Goal: Task Accomplishment & Management: Use online tool/utility

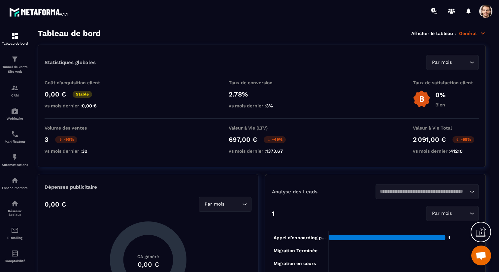
click at [489, 10] on span at bounding box center [485, 11] width 13 height 13
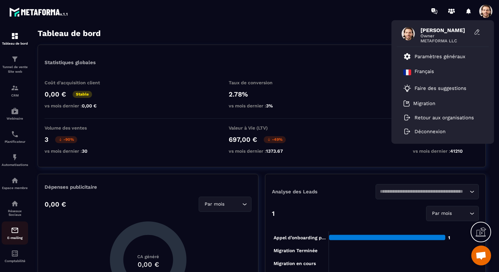
click at [15, 230] on img at bounding box center [15, 230] width 8 height 8
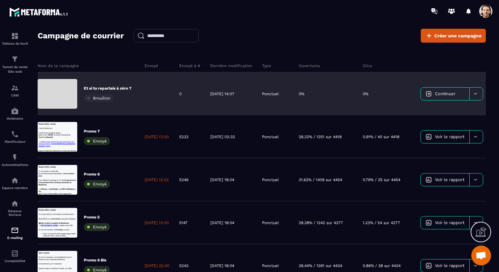
click at [462, 90] on link "Continuer" at bounding box center [445, 93] width 49 height 13
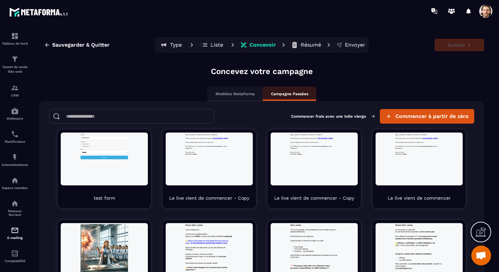
click at [218, 40] on button "Liste" at bounding box center [212, 44] width 30 height 13
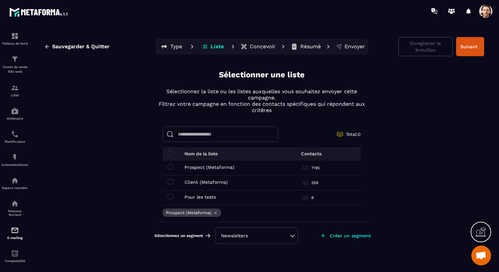
click at [214, 212] on icon at bounding box center [215, 212] width 5 height 5
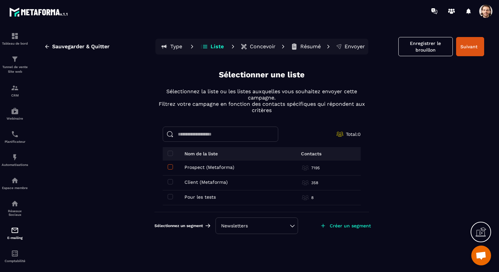
click at [171, 165] on span at bounding box center [170, 166] width 5 height 5
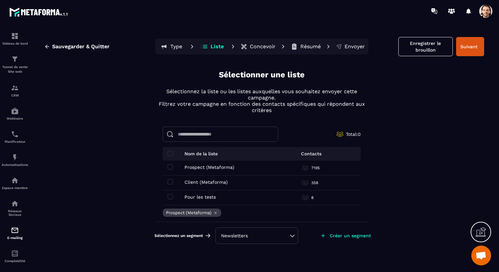
click at [252, 232] on div "Newsletters" at bounding box center [256, 235] width 71 height 7
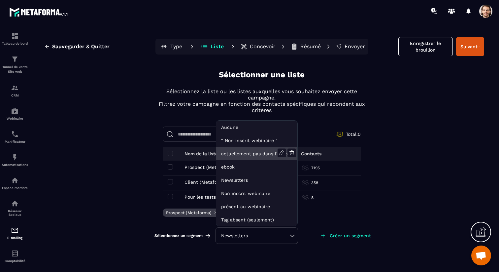
click at [255, 151] on li "actuellement pas dans l'automatisation webinar live" at bounding box center [256, 153] width 81 height 13
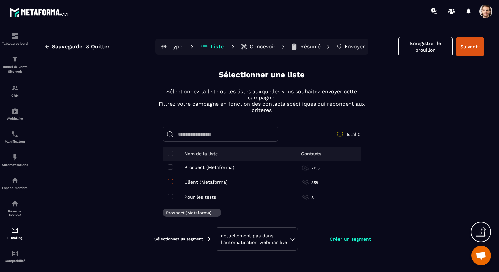
click at [171, 180] on span at bounding box center [170, 181] width 5 height 5
click at [173, 165] on div "Prospect (Metaforma) Prospect (Metaforma)" at bounding box center [217, 166] width 99 height 5
click at [216, 212] on icon at bounding box center [215, 212] width 5 height 5
click at [170, 180] on span at bounding box center [170, 181] width 5 height 5
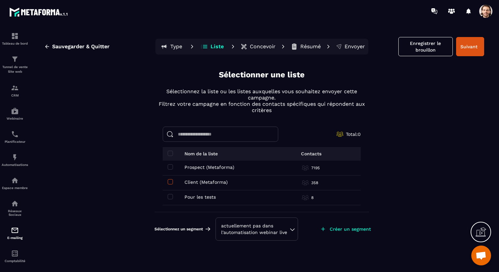
click at [170, 181] on span at bounding box center [170, 181] width 5 height 5
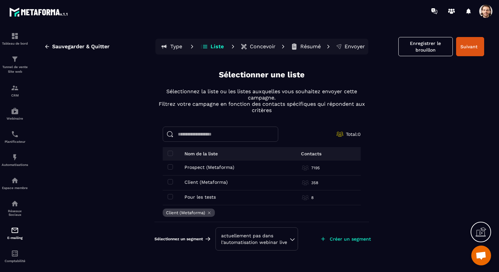
click at [276, 244] on div "actuellement pas dans l'automatisation webinar live" at bounding box center [256, 238] width 71 height 13
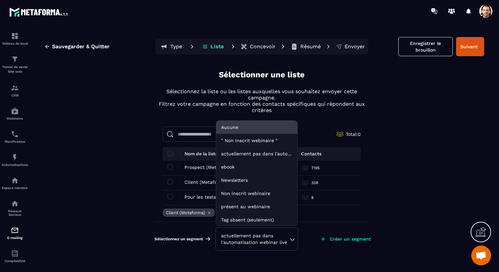
click at [258, 129] on li "Aucune" at bounding box center [256, 126] width 81 height 13
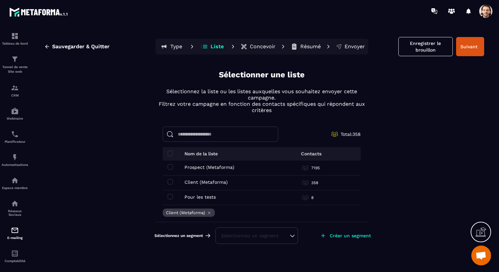
click at [418, 140] on div "Sauvegarder & Quitter Type Liste Concevoir Résumé Envoyer Enregistrer le brouil…" at bounding box center [261, 153] width 461 height 248
